Goal: Task Accomplishment & Management: Use online tool/utility

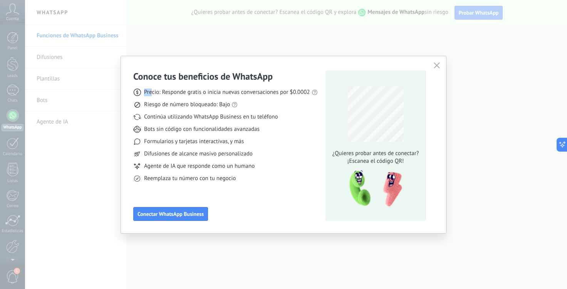
drag, startPoint x: 145, startPoint y: 93, endPoint x: 152, endPoint y: 95, distance: 6.9
click at [152, 95] on span "Precio: Responde gratis o inicia nuevas conversaciones por $0.0002" at bounding box center [227, 93] width 166 height 8
drag, startPoint x: 145, startPoint y: 94, endPoint x: 200, endPoint y: 92, distance: 55.5
click at [200, 92] on span "Precio: Responde gratis o inicia nuevas conversaciones por $0.0002" at bounding box center [227, 93] width 166 height 8
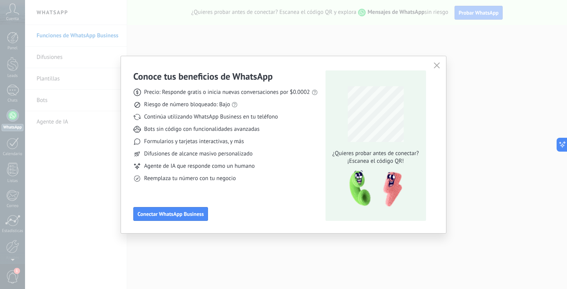
drag, startPoint x: 278, startPoint y: 116, endPoint x: 217, endPoint y: 133, distance: 63.1
click at [217, 133] on span "Bots sin código con funcionalidades avanzadas" at bounding box center [202, 130] width 116 height 8
click at [437, 62] on button "button" at bounding box center [437, 65] width 10 height 11
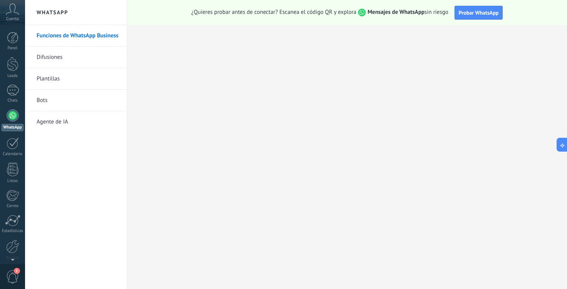
scroll to position [31, 0]
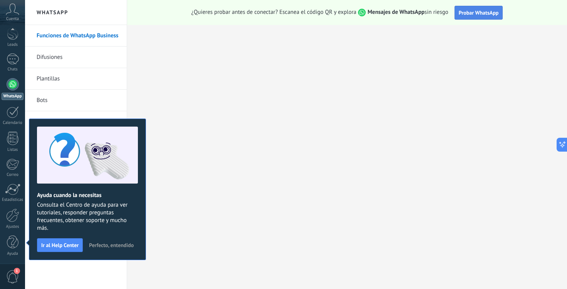
click at [483, 12] on span "Probar WhatsApp" at bounding box center [479, 12] width 40 height 7
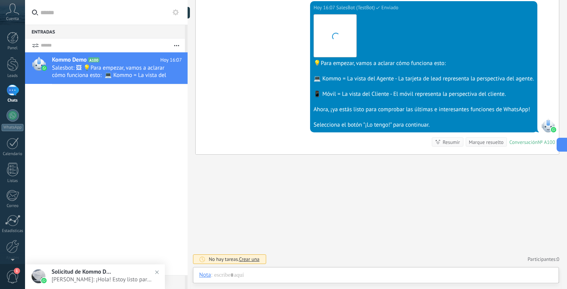
scroll to position [221, 0]
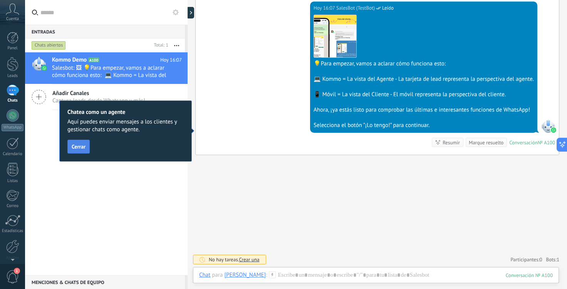
click at [81, 149] on span "Cerrar" at bounding box center [79, 146] width 14 height 5
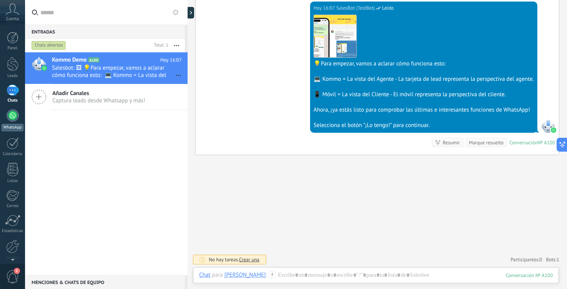
click at [8, 122] on link "WhatsApp" at bounding box center [12, 120] width 25 height 22
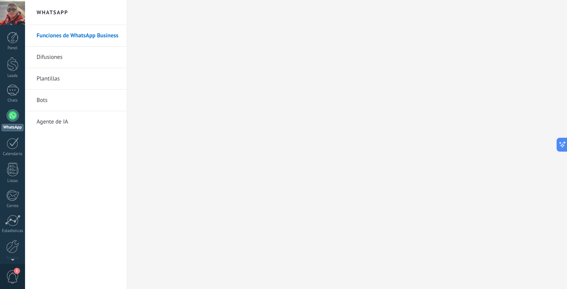
click at [6, 120] on link "WhatsApp" at bounding box center [12, 120] width 25 height 22
click at [11, 94] on div at bounding box center [13, 90] width 12 height 11
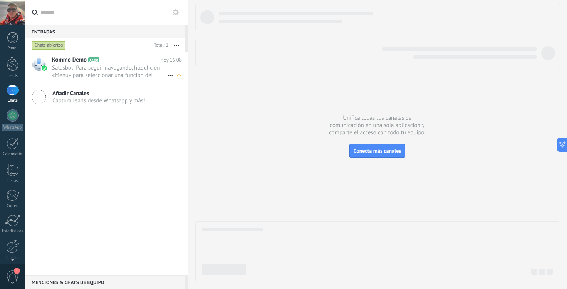
click at [132, 66] on span "Salesbot: Para seguir navegando, haz clic en «Menú» para seleccionar una funció…" at bounding box center [109, 71] width 115 height 15
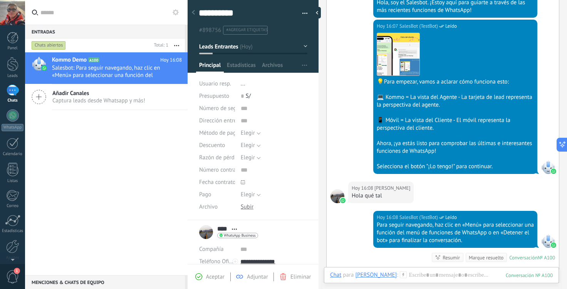
click at [207, 274] on span "Aceptar" at bounding box center [215, 277] width 18 height 7
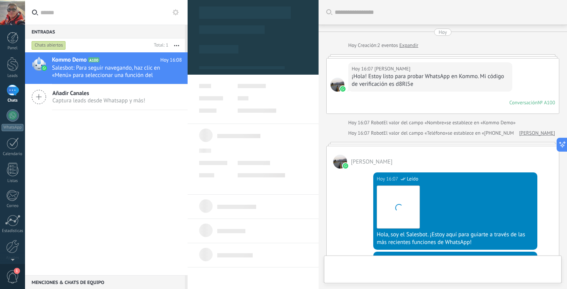
type textarea "**********"
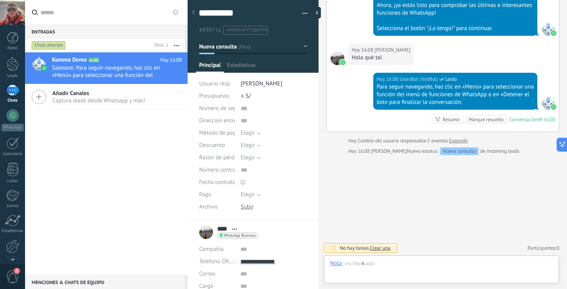
scroll to position [12, 0]
click at [390, 263] on div at bounding box center [441, 271] width 223 height 23
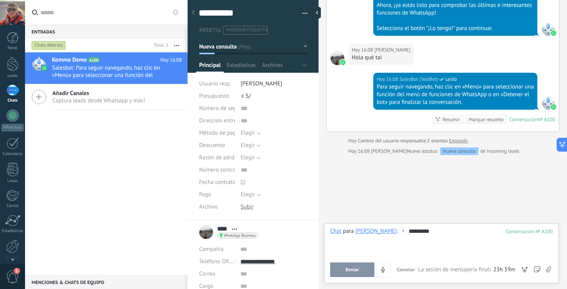
click at [366, 266] on button "Enviar" at bounding box center [352, 270] width 44 height 15
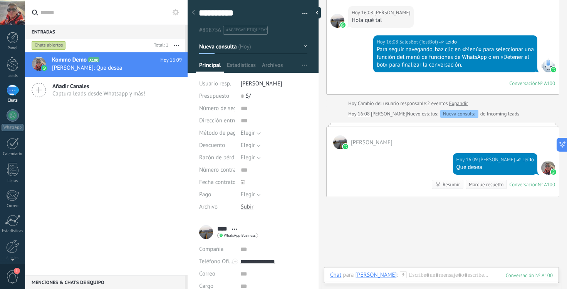
scroll to position [418, 0]
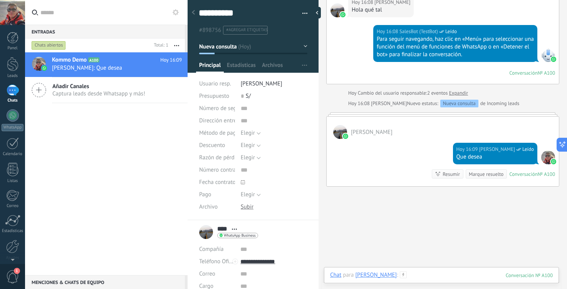
click at [391, 277] on div at bounding box center [441, 283] width 223 height 23
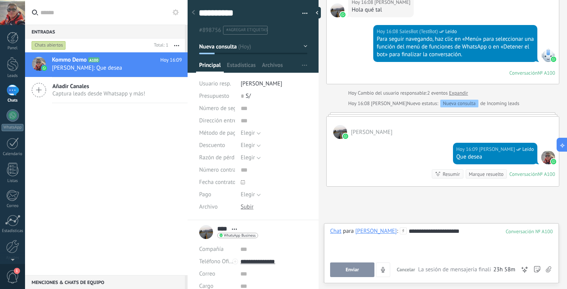
click at [365, 273] on button "Enviar" at bounding box center [352, 270] width 44 height 15
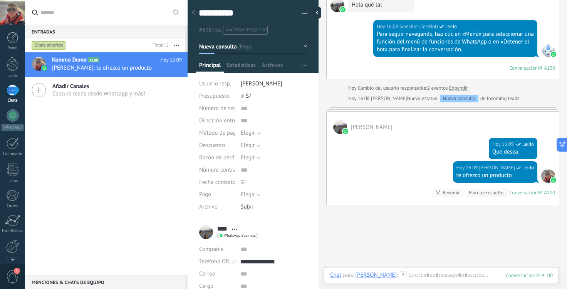
scroll to position [406, 0]
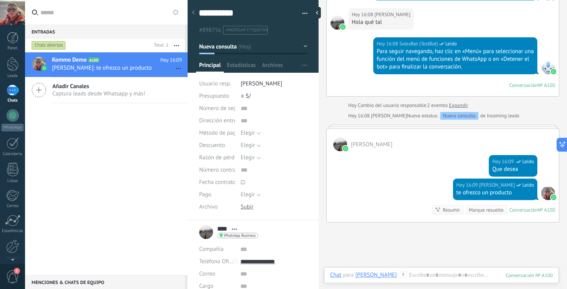
drag, startPoint x: 252, startPoint y: 65, endPoint x: 193, endPoint y: 11, distance: 79.9
click at [193, 11] on div "**********" at bounding box center [253, 110] width 131 height 220
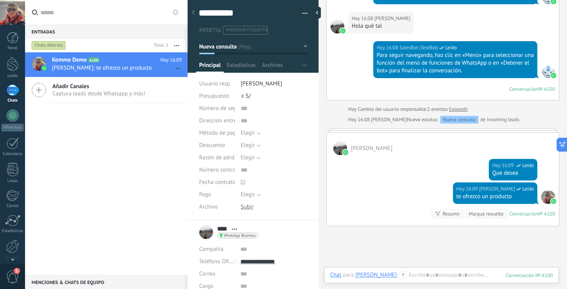
scroll to position [402, 0]
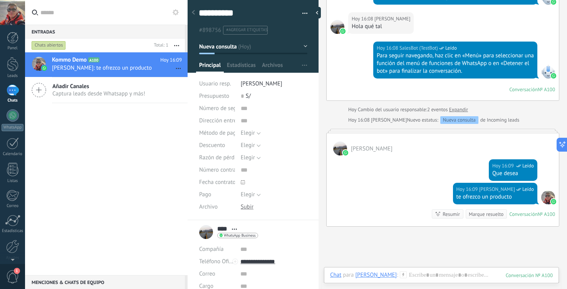
click at [193, 13] on use at bounding box center [193, 12] width 3 height 5
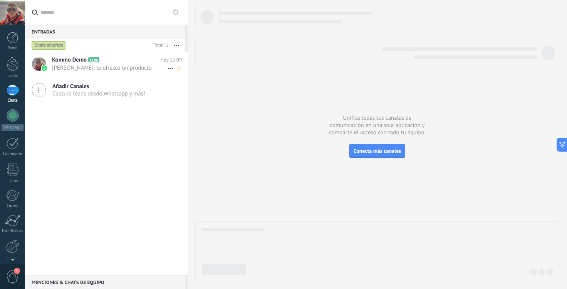
click at [99, 58] on span "A100" at bounding box center [93, 59] width 11 height 5
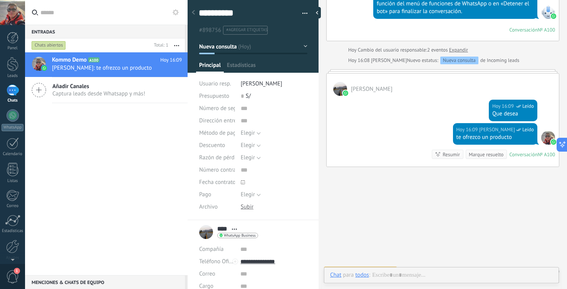
scroll to position [12, 0]
click at [320, 14] on div at bounding box center [319, 13] width 12 height 12
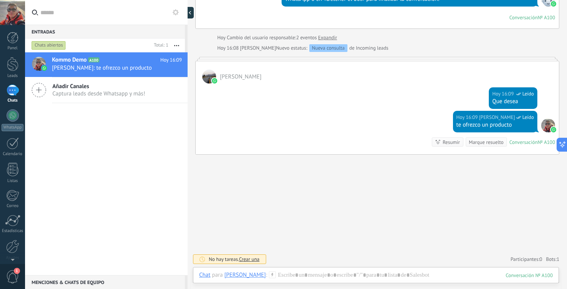
type textarea "**********"
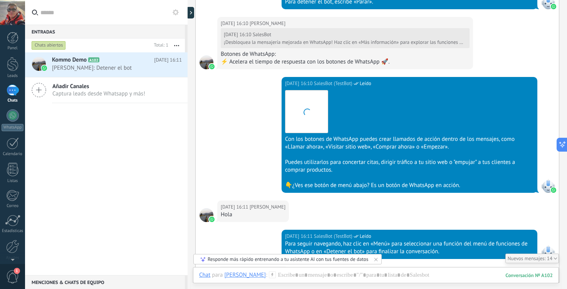
scroll to position [1288, 0]
